Goal: Communication & Community: Answer question/provide support

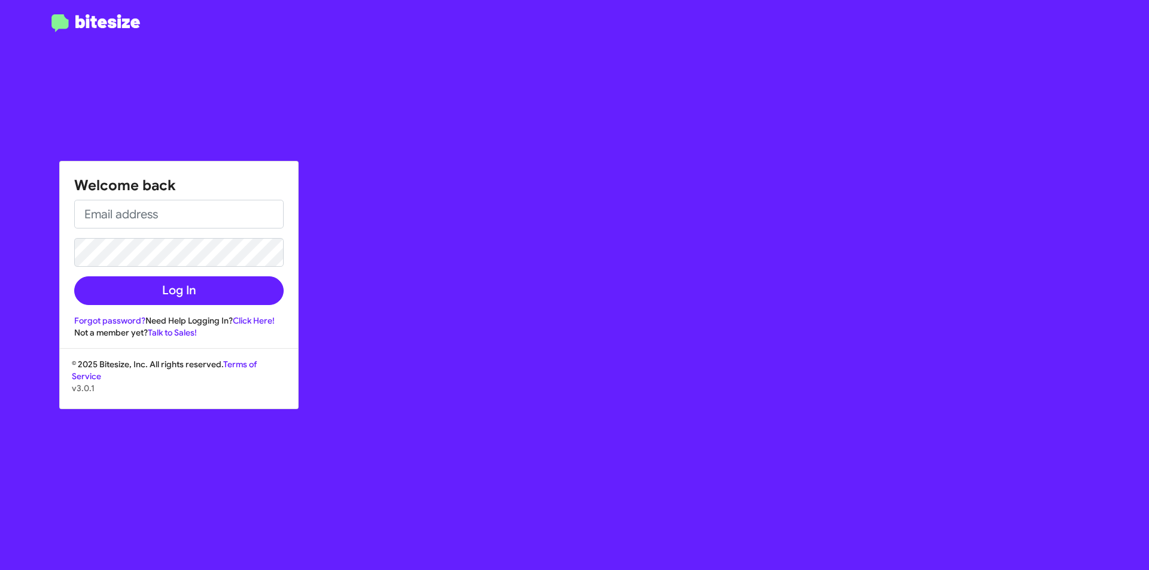
click at [413, 493] on div "Welcome back Log In Forgot password? Need Help Logging In? Click Here! Not a me…" at bounding box center [669, 285] width 957 height 570
click at [63, 69] on div at bounding box center [95, 292] width 191 height 556
click at [191, 215] on input "email" at bounding box center [178, 214] width 209 height 29
type input "[EMAIL_ADDRESS][DOMAIN_NAME]"
click at [74, 276] on button "Log In" at bounding box center [178, 290] width 209 height 29
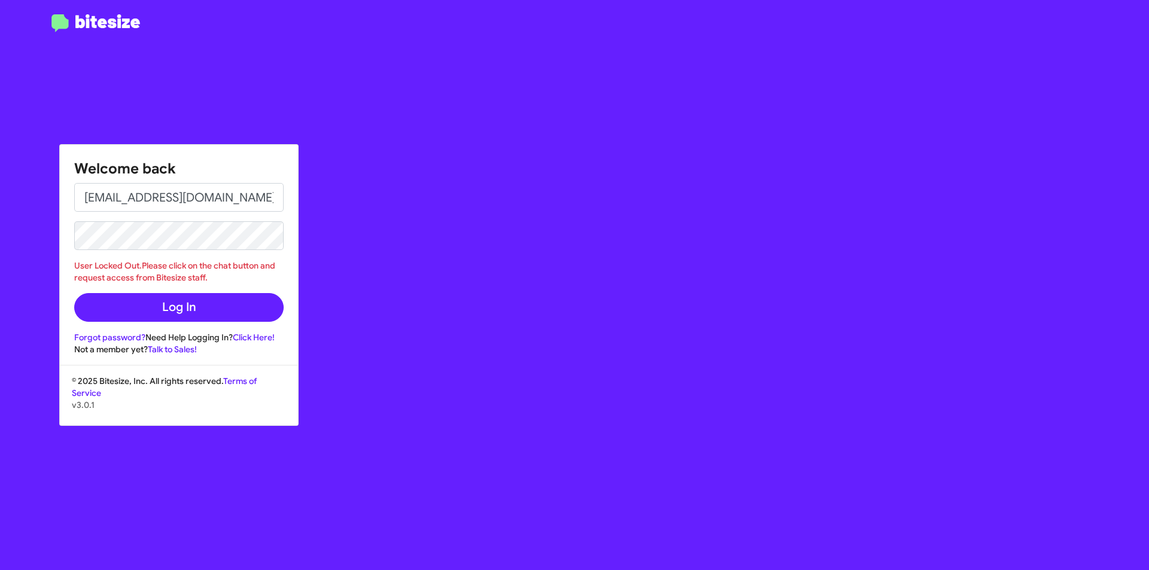
drag, startPoint x: 154, startPoint y: 68, endPoint x: 147, endPoint y: 68, distance: 7.2
click at [151, 66] on div at bounding box center [95, 292] width 191 height 556
click at [400, 385] on div "Welcome back [EMAIL_ADDRESS][DOMAIN_NAME] User Locked Out.Please click on the c…" at bounding box center [669, 285] width 957 height 570
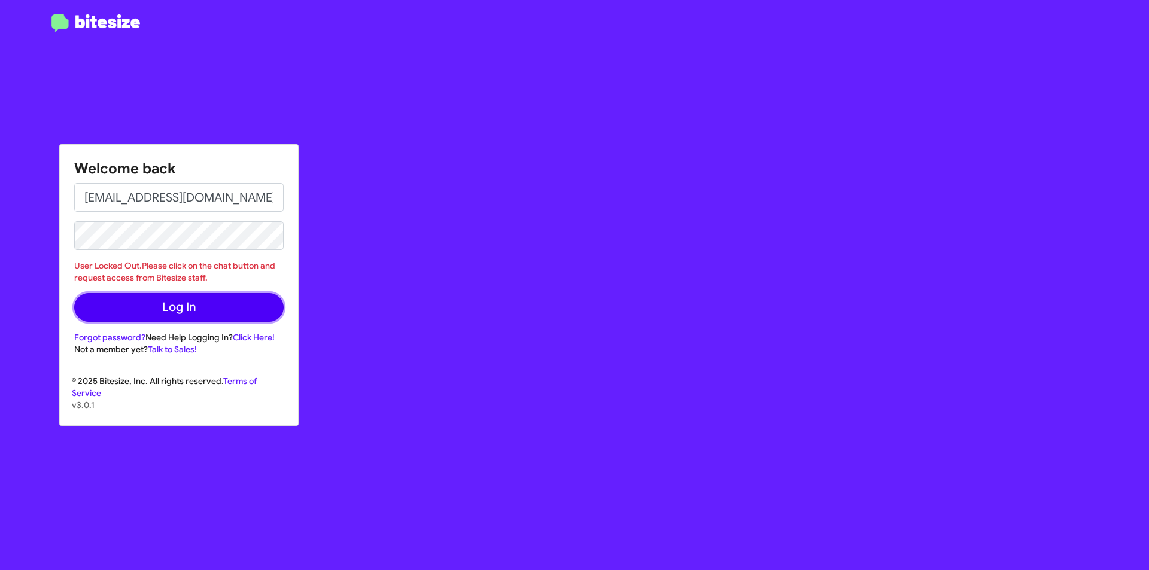
click at [181, 304] on button "Log In" at bounding box center [178, 307] width 209 height 29
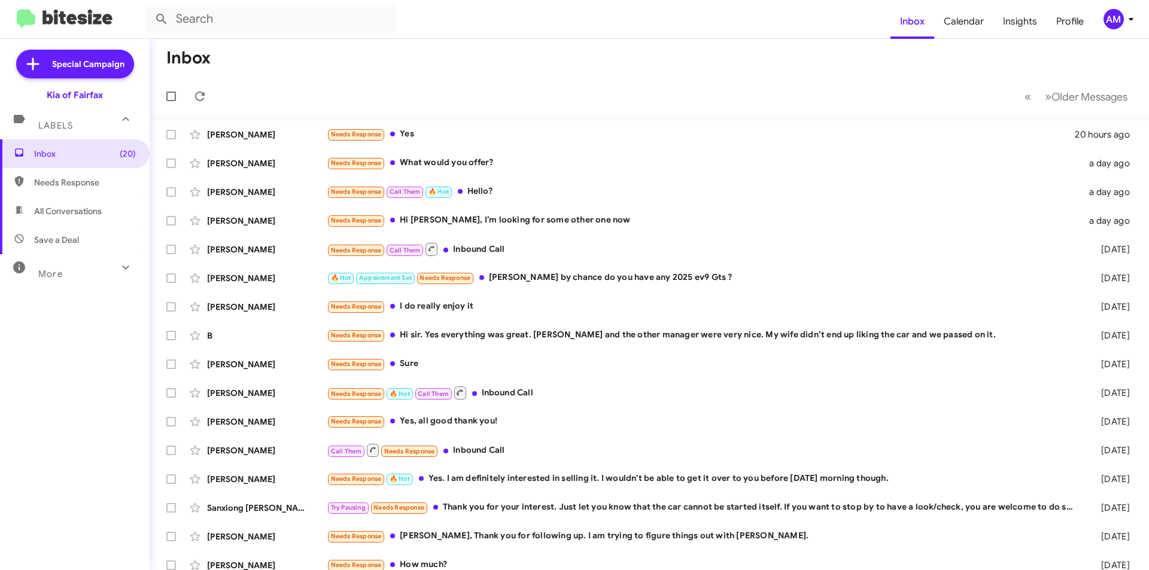
click at [282, 111] on mat-toolbar-row "« Previous » Next Older Messages" at bounding box center [649, 96] width 999 height 38
click at [530, 138] on div "Needs Response Yes" at bounding box center [709, 134] width 764 height 14
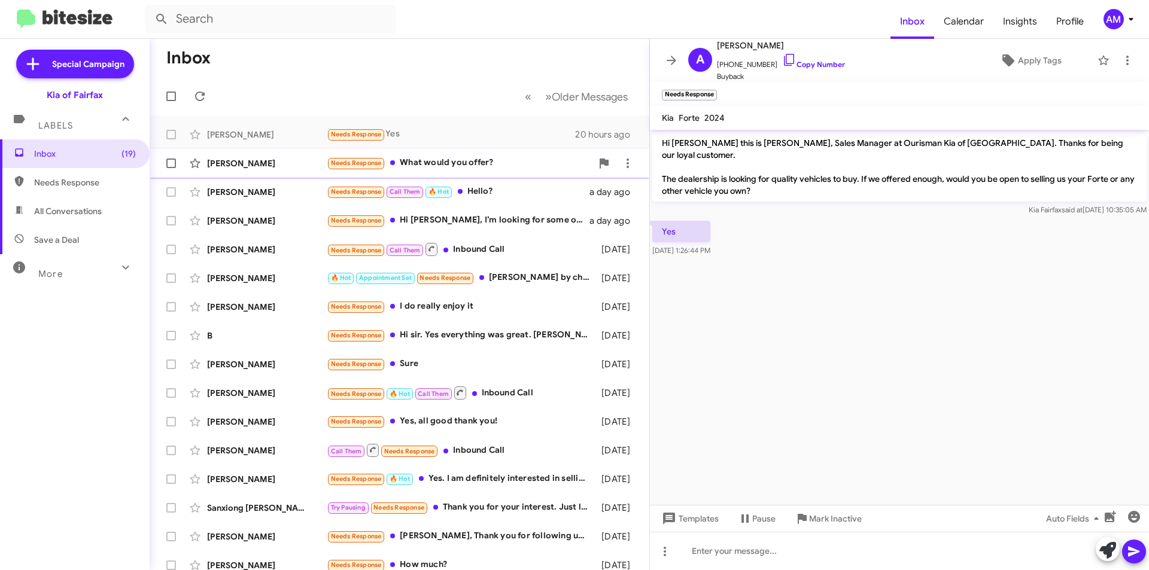
click at [480, 164] on div "Needs Response What would you offer?" at bounding box center [459, 163] width 265 height 14
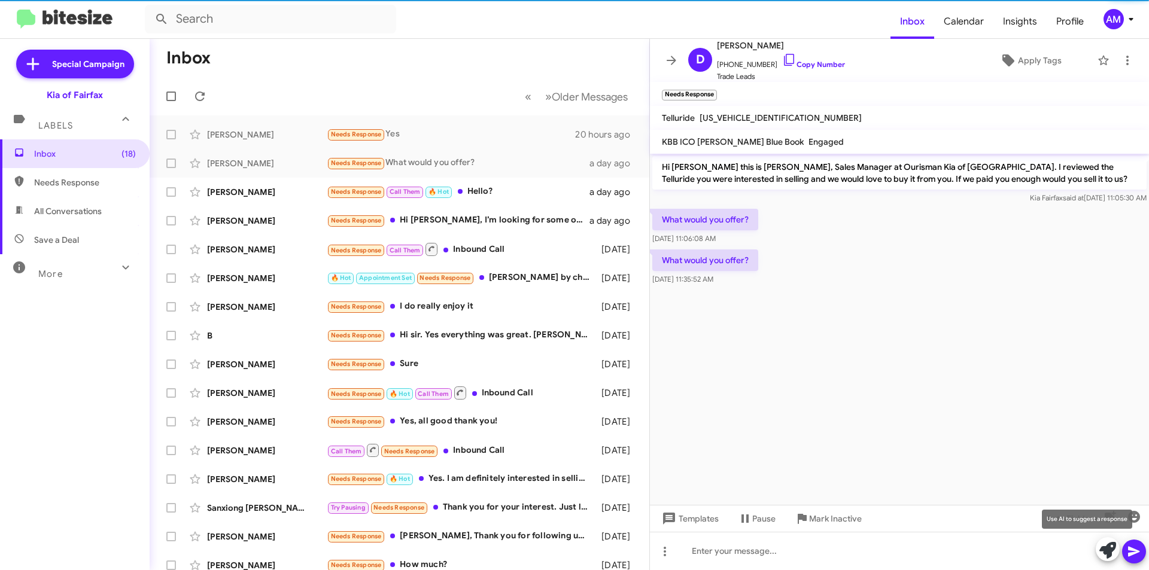
click at [1114, 550] on icon at bounding box center [1107, 550] width 17 height 17
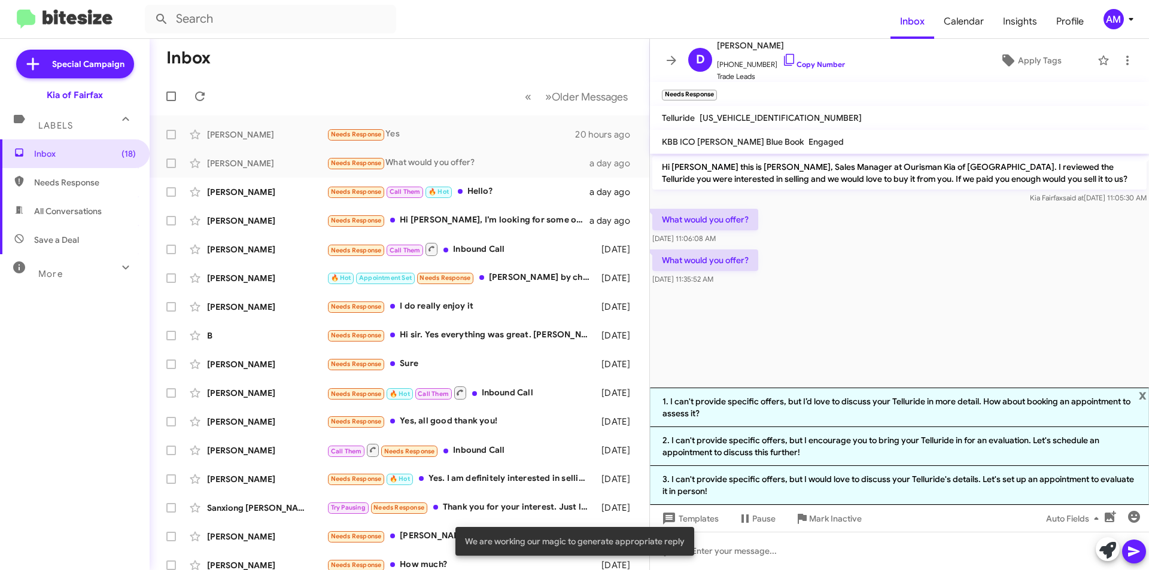
click at [834, 399] on li "1. I can't provide specific offers, but I’d love to discuss your Telluride in m…" at bounding box center [899, 407] width 499 height 39
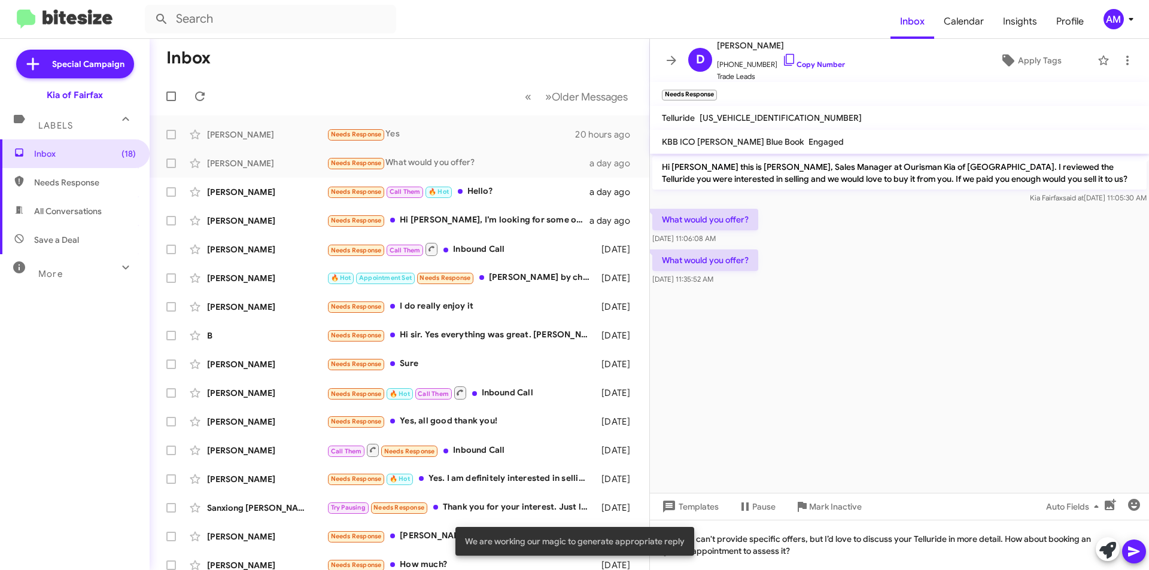
click at [1135, 549] on icon at bounding box center [1133, 551] width 14 height 14
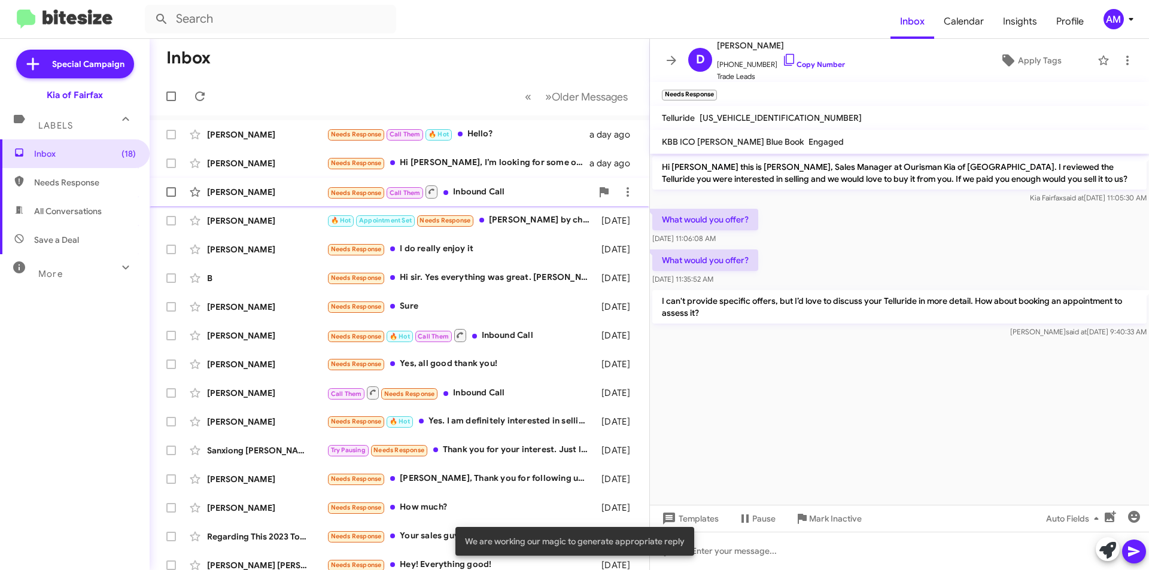
click at [479, 196] on div "Needs Response Call Them Inbound Call" at bounding box center [459, 191] width 265 height 15
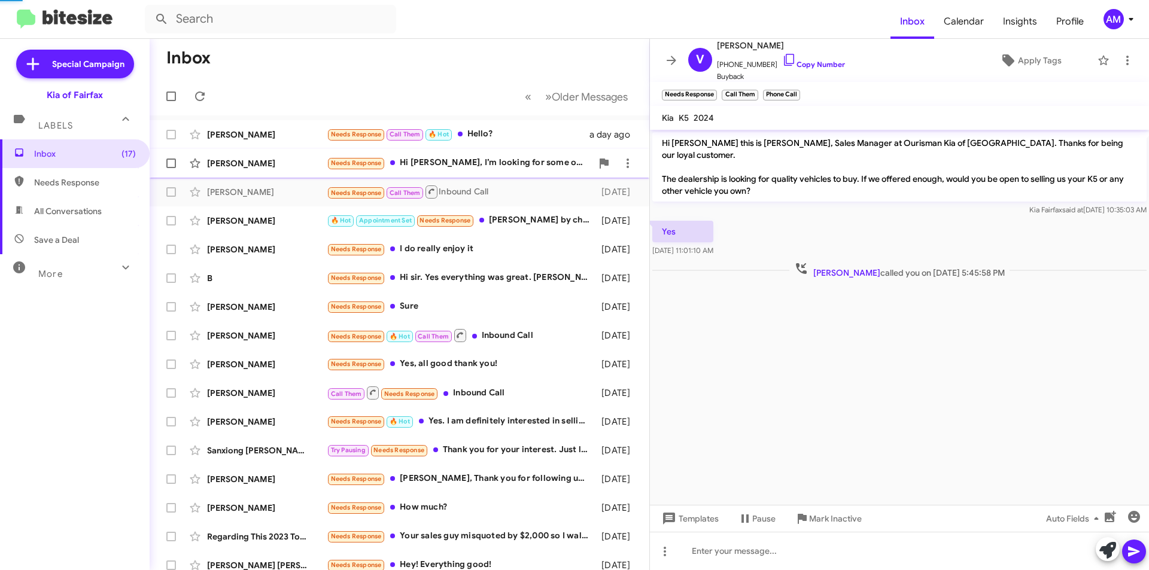
click at [429, 169] on div "Needs Response Hi [PERSON_NAME], I’m looking for some other one now" at bounding box center [459, 163] width 265 height 14
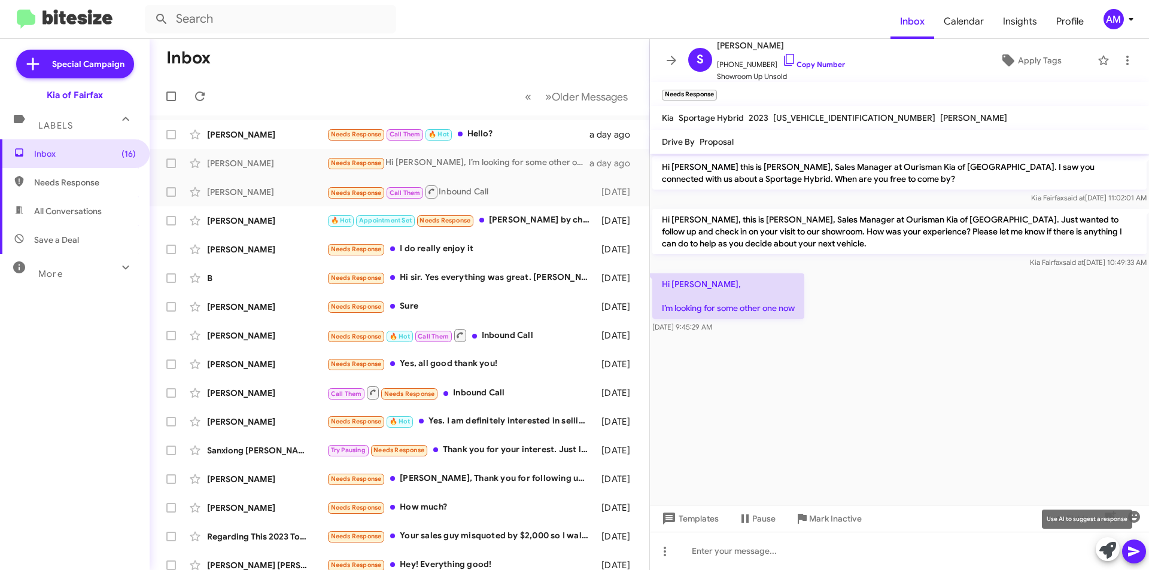
click at [1107, 549] on icon at bounding box center [1107, 550] width 17 height 17
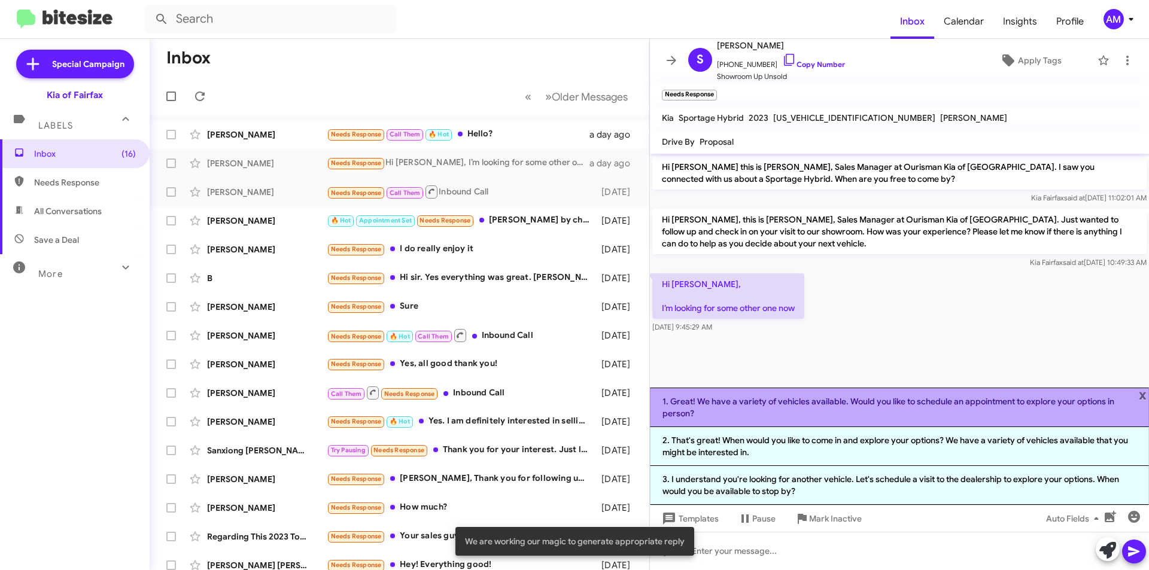
click at [869, 418] on li "1. Great! We have a variety of vehicles available. Would you like to schedule a…" at bounding box center [899, 407] width 499 height 39
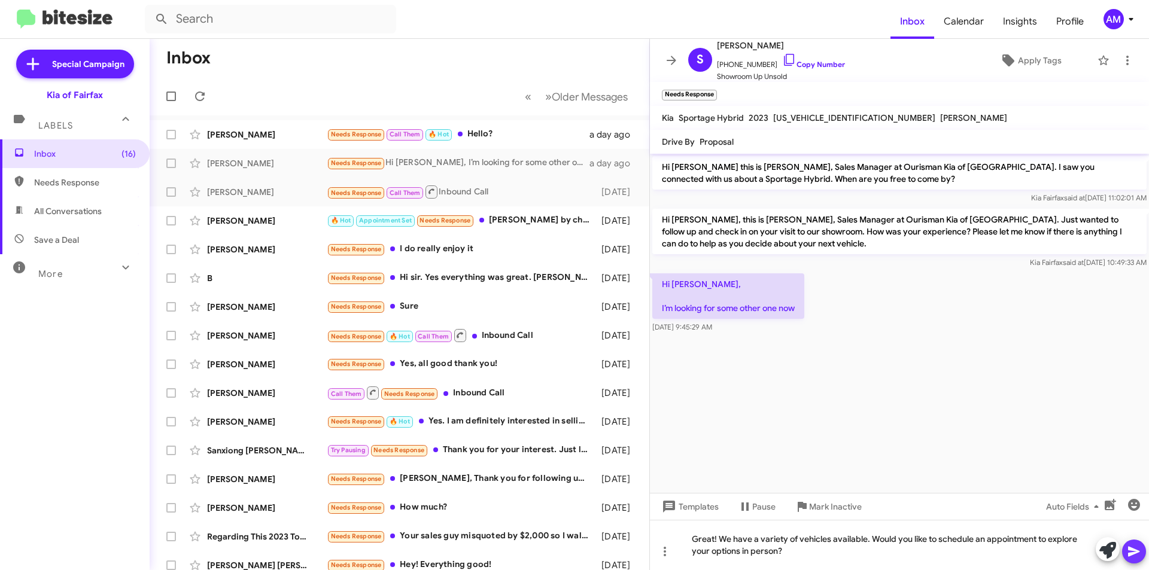
click at [1135, 542] on span at bounding box center [1133, 552] width 14 height 24
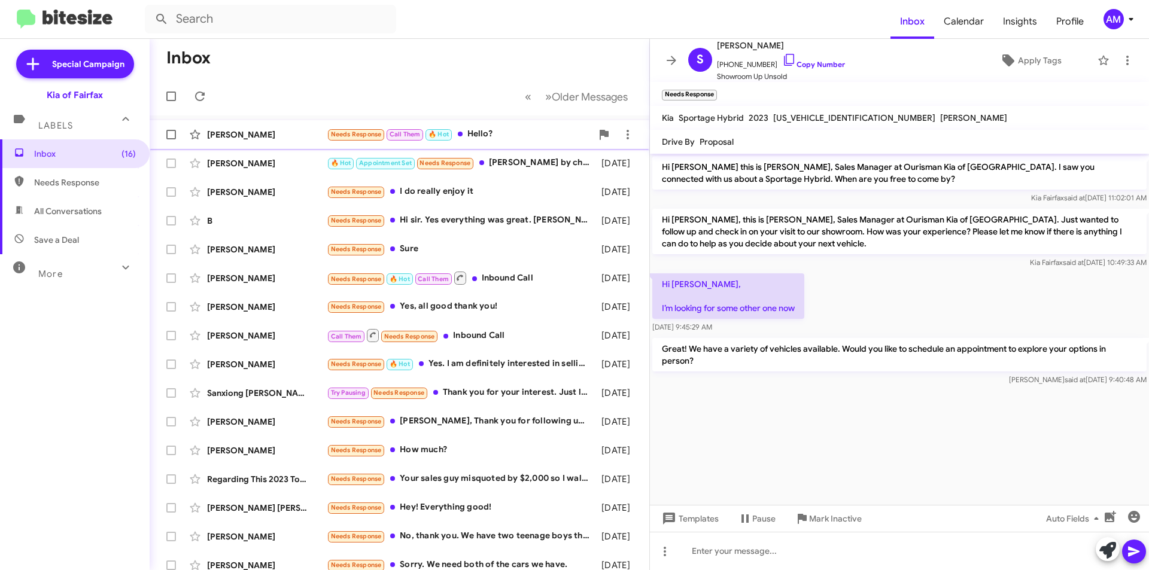
click at [517, 138] on div "Needs Response Call Them 🔥 Hot Hello?" at bounding box center [459, 134] width 265 height 14
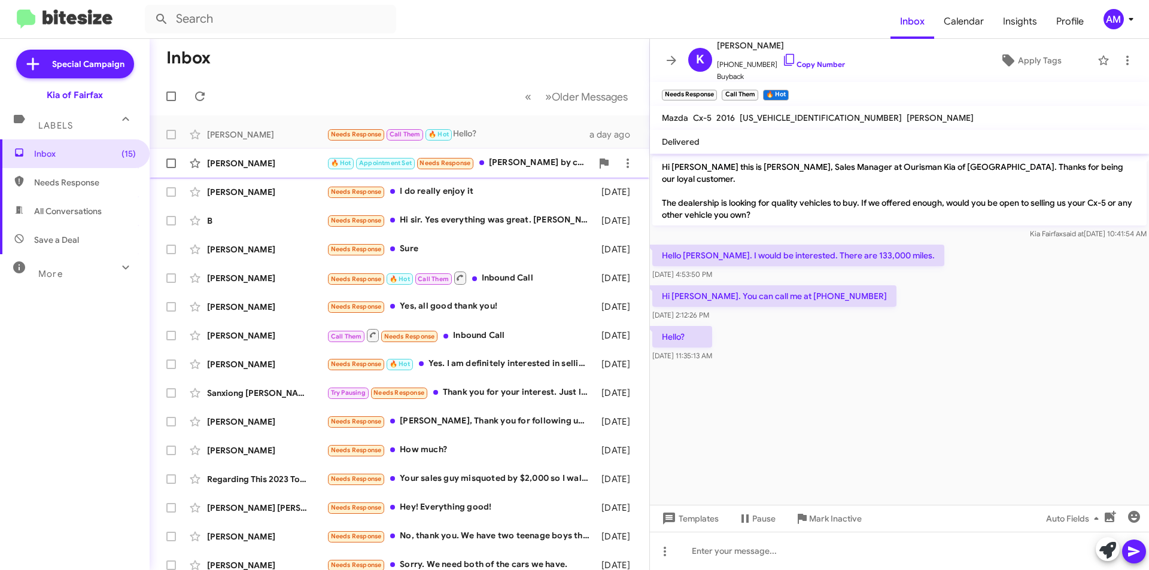
click at [513, 166] on div "🔥 Hot Appointment Set Needs Response [PERSON_NAME] by chance do you have any 20…" at bounding box center [459, 163] width 265 height 14
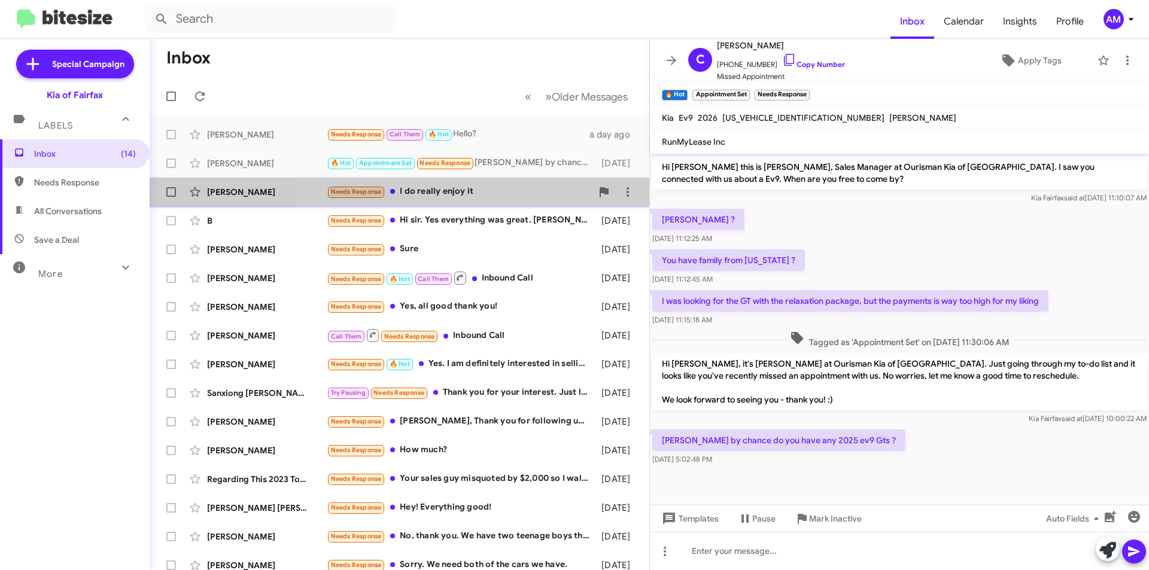
click at [483, 195] on div "Needs Response I do really enjoy it" at bounding box center [459, 192] width 265 height 14
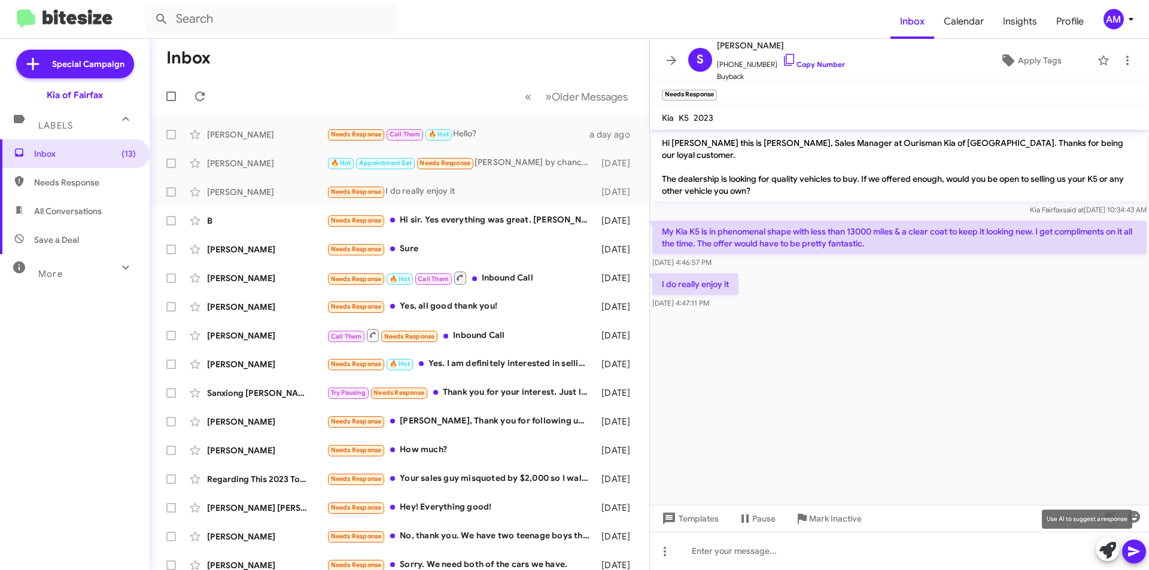
click at [1105, 547] on icon at bounding box center [1107, 550] width 17 height 17
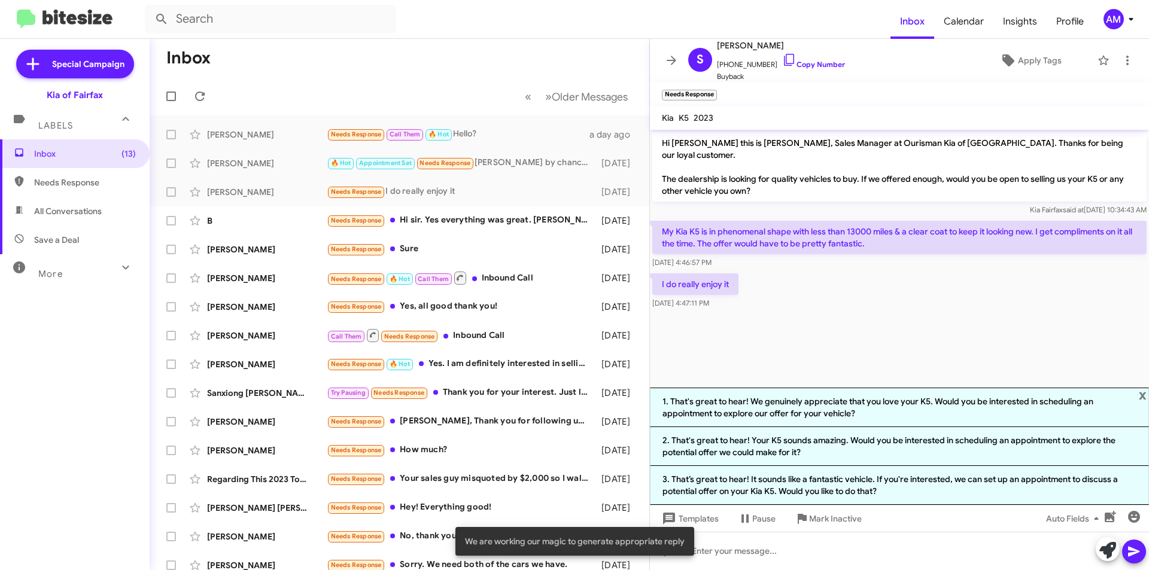
click at [787, 406] on li "1. That's great to hear! We genuinely appreciate that you love your K5. Would y…" at bounding box center [899, 407] width 499 height 39
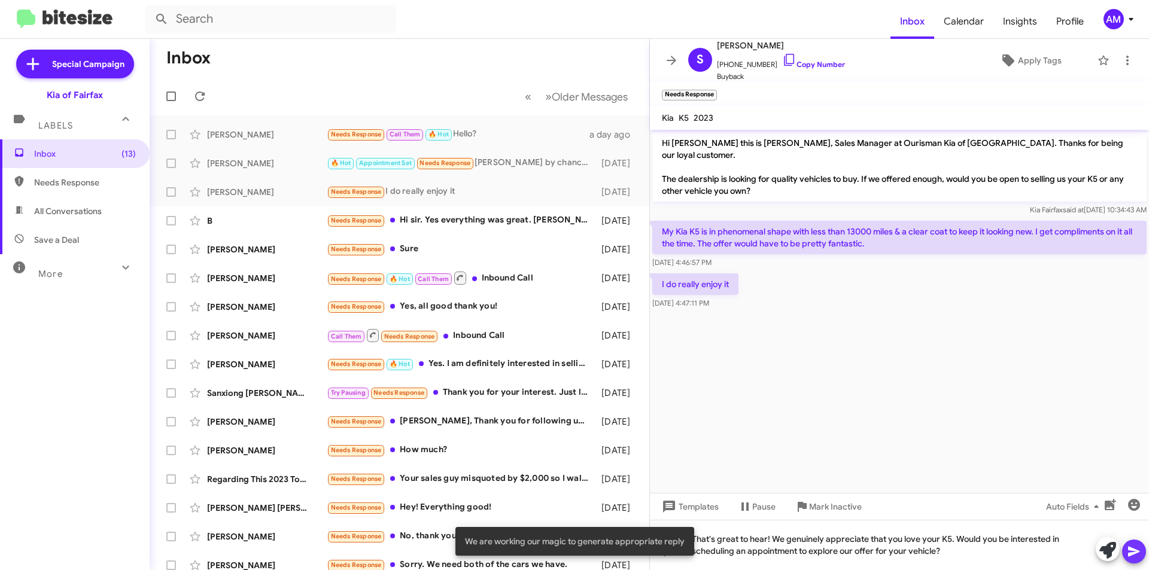
click at [1141, 546] on button at bounding box center [1134, 552] width 24 height 24
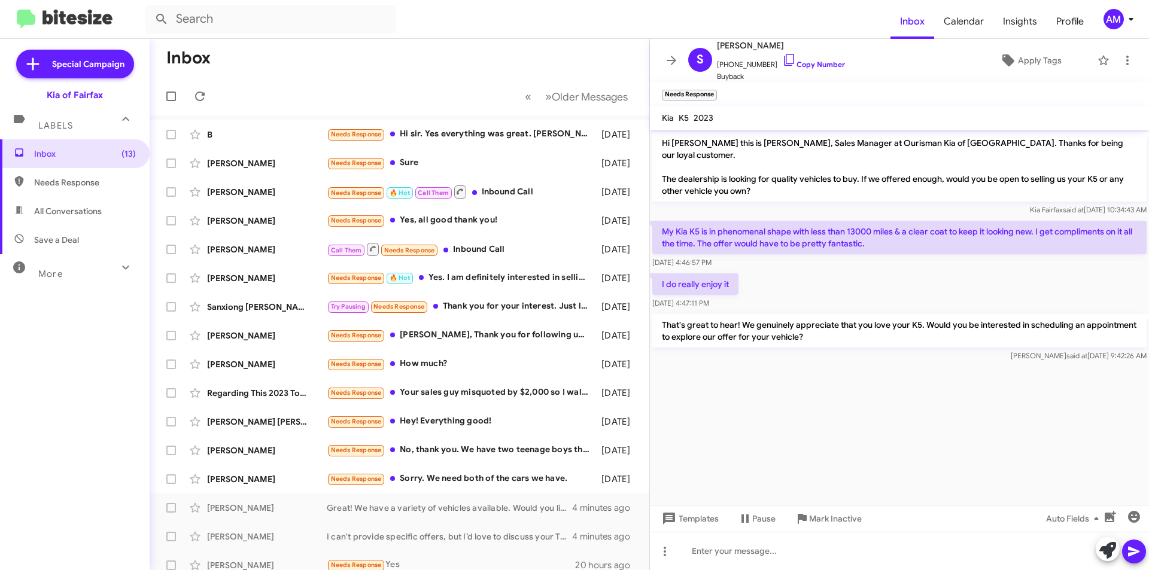
drag, startPoint x: 505, startPoint y: 130, endPoint x: 514, endPoint y: 114, distance: 18.5
click at [508, 126] on div "B Needs Response Hi sir. Yes everything was great. [PERSON_NAME] and the other …" at bounding box center [399, 135] width 480 height 24
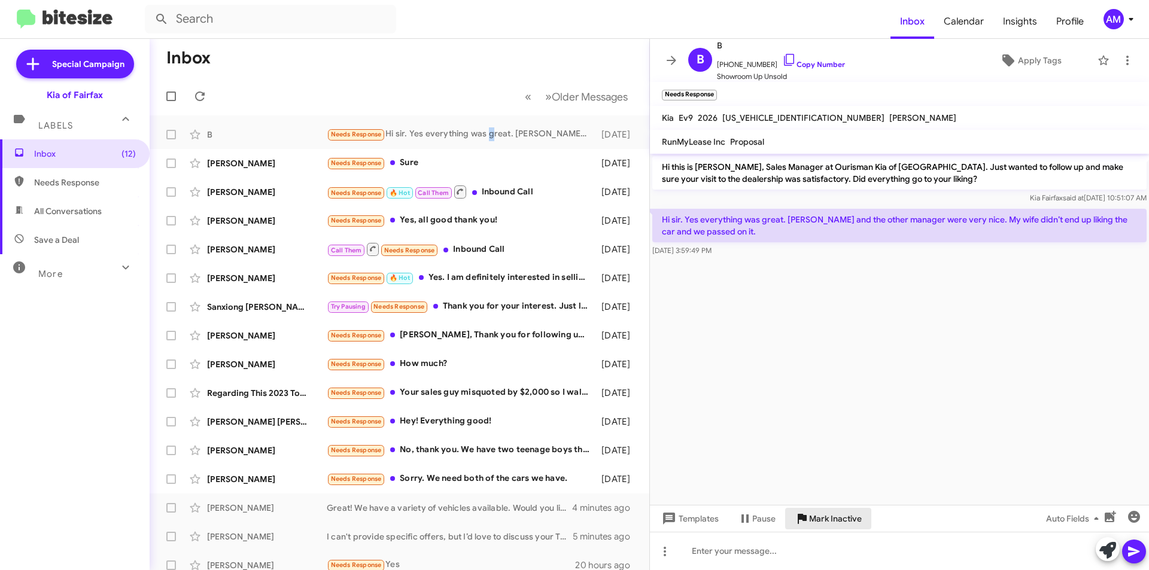
click at [829, 527] on span "Mark Inactive" at bounding box center [835, 519] width 53 height 22
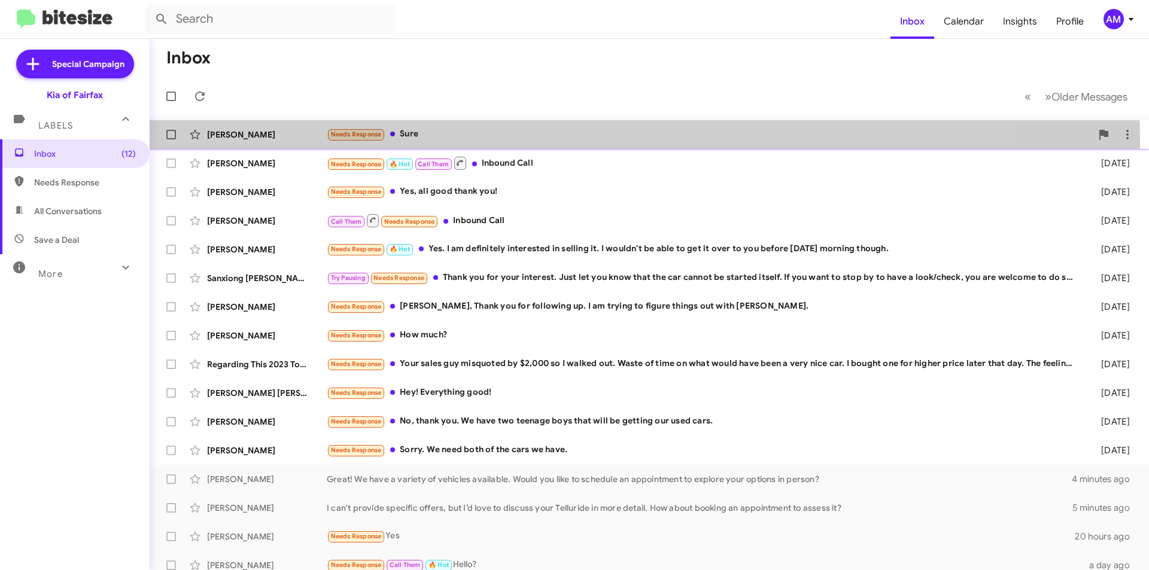
click at [470, 139] on div "Needs Response Sure" at bounding box center [709, 134] width 764 height 14
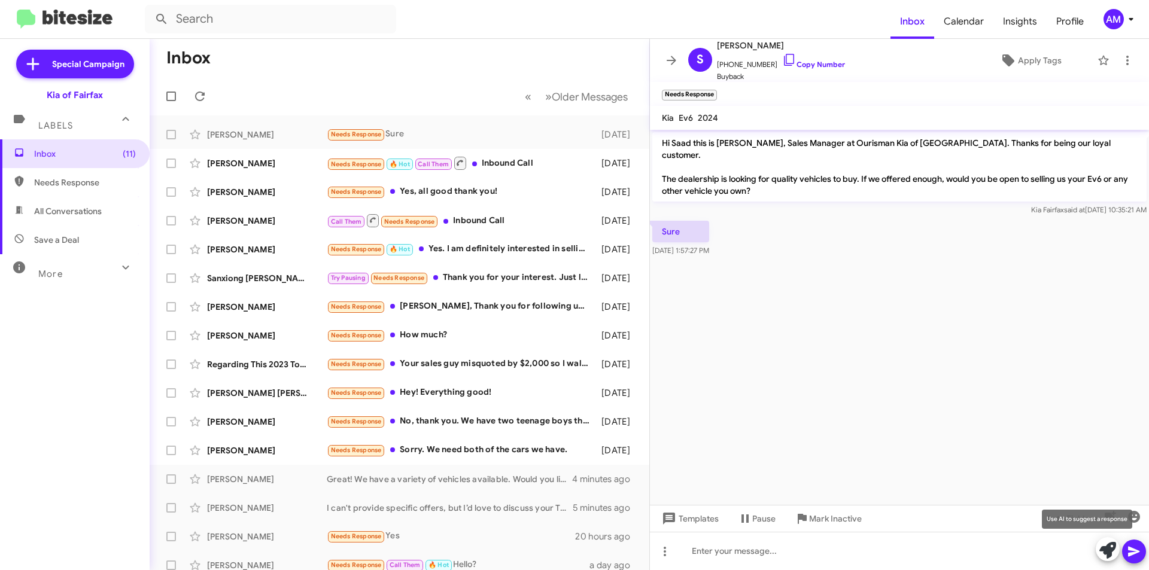
click at [1115, 557] on button at bounding box center [1107, 549] width 24 height 24
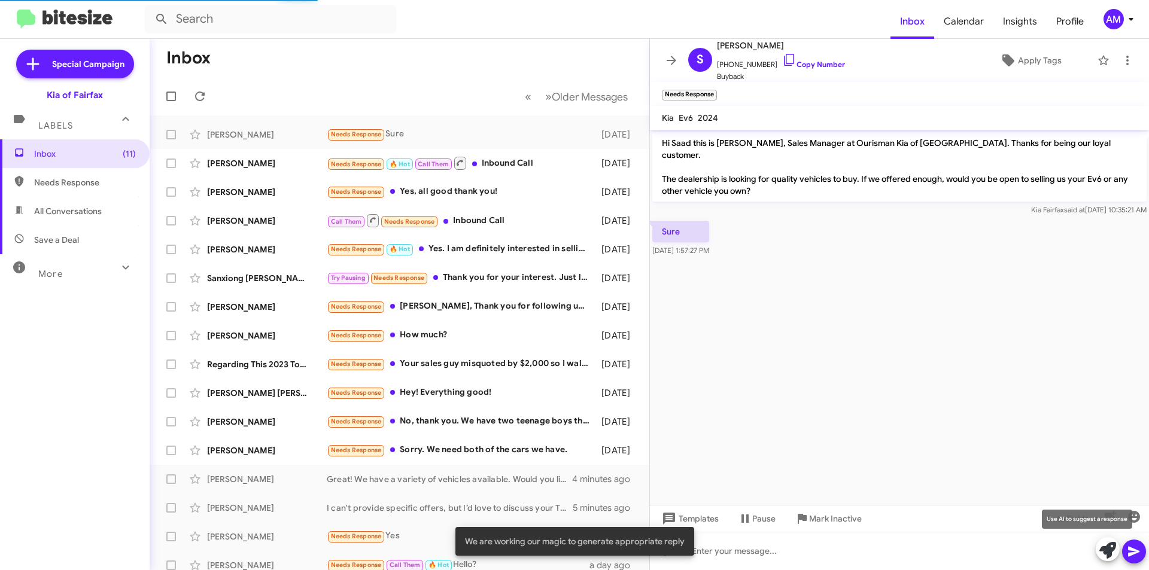
click at [1111, 552] on icon at bounding box center [1107, 550] width 17 height 17
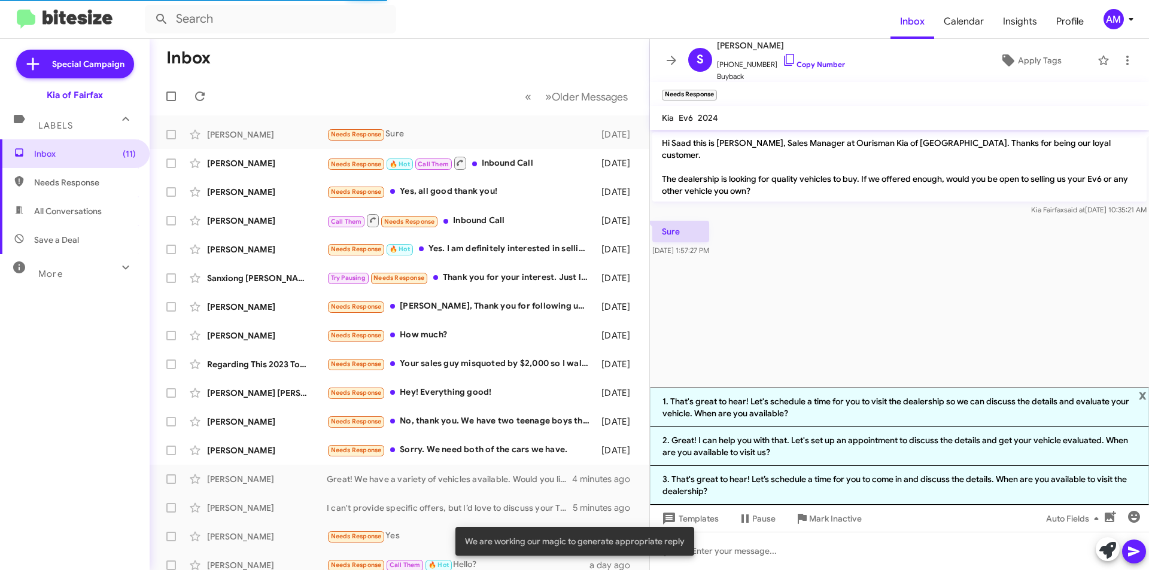
click at [848, 406] on li "1. That's great to hear! Let's schedule a time for you to visit the dealership …" at bounding box center [899, 407] width 499 height 39
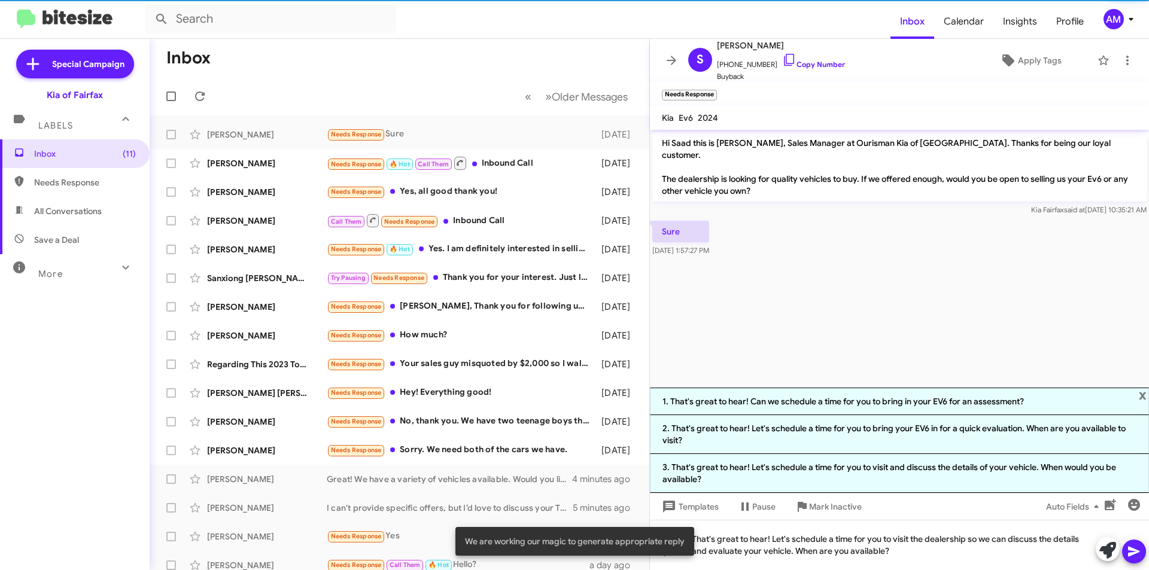
click at [1125, 552] on button at bounding box center [1134, 552] width 24 height 24
